Goal: Transaction & Acquisition: Book appointment/travel/reservation

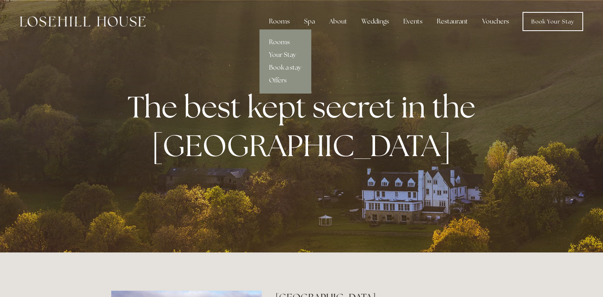
click at [284, 22] on div "Rooms" at bounding box center [278, 22] width 33 height 16
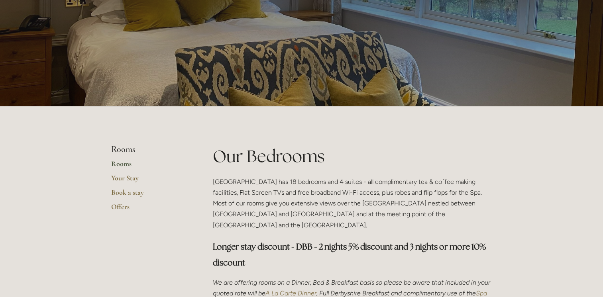
scroll to position [80, 0]
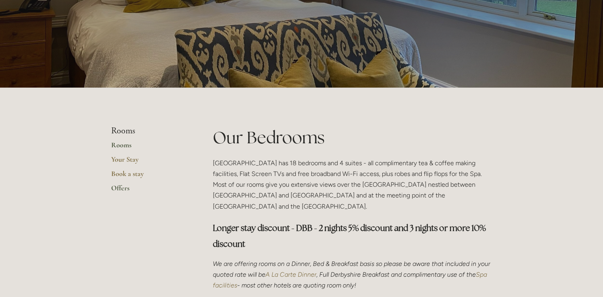
click at [120, 187] on link "Offers" at bounding box center [149, 191] width 76 height 14
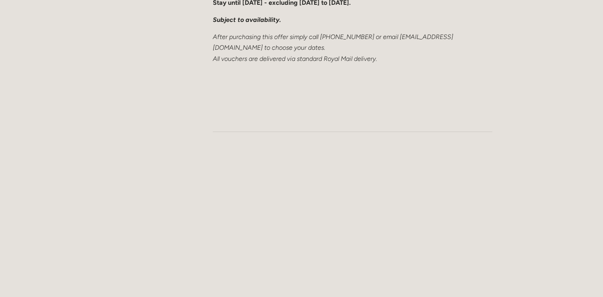
scroll to position [996, 0]
